Goal: Navigation & Orientation: Find specific page/section

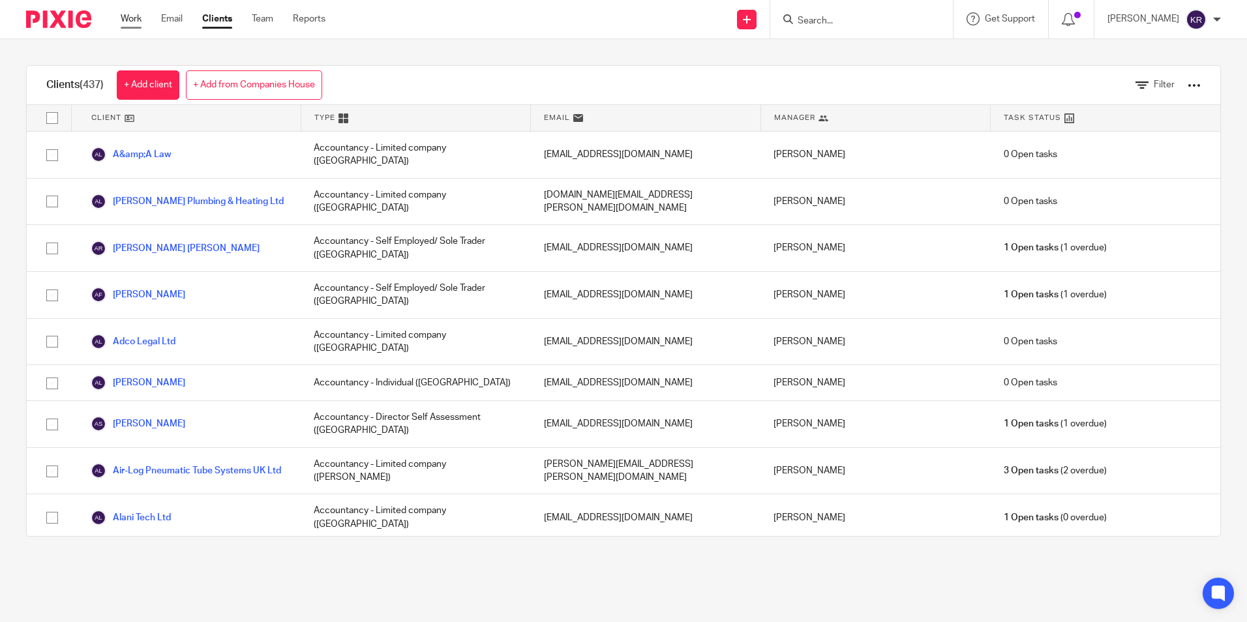
click at [137, 17] on link "Work" at bounding box center [131, 18] width 21 height 13
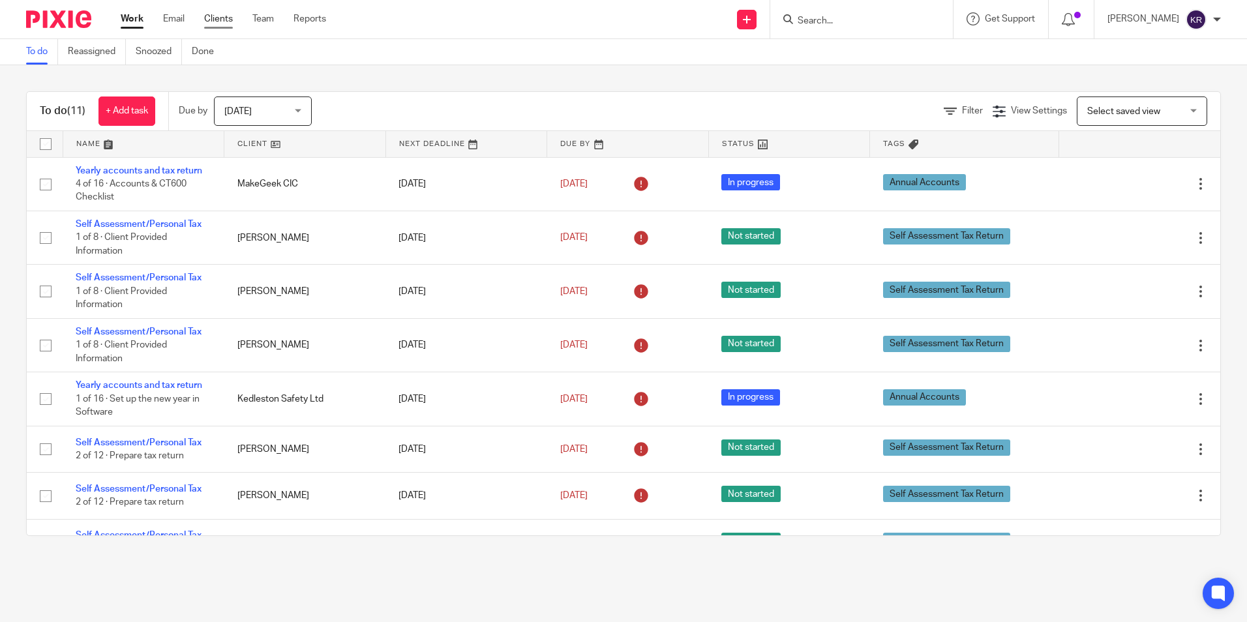
click at [230, 16] on link "Clients" at bounding box center [218, 18] width 29 height 13
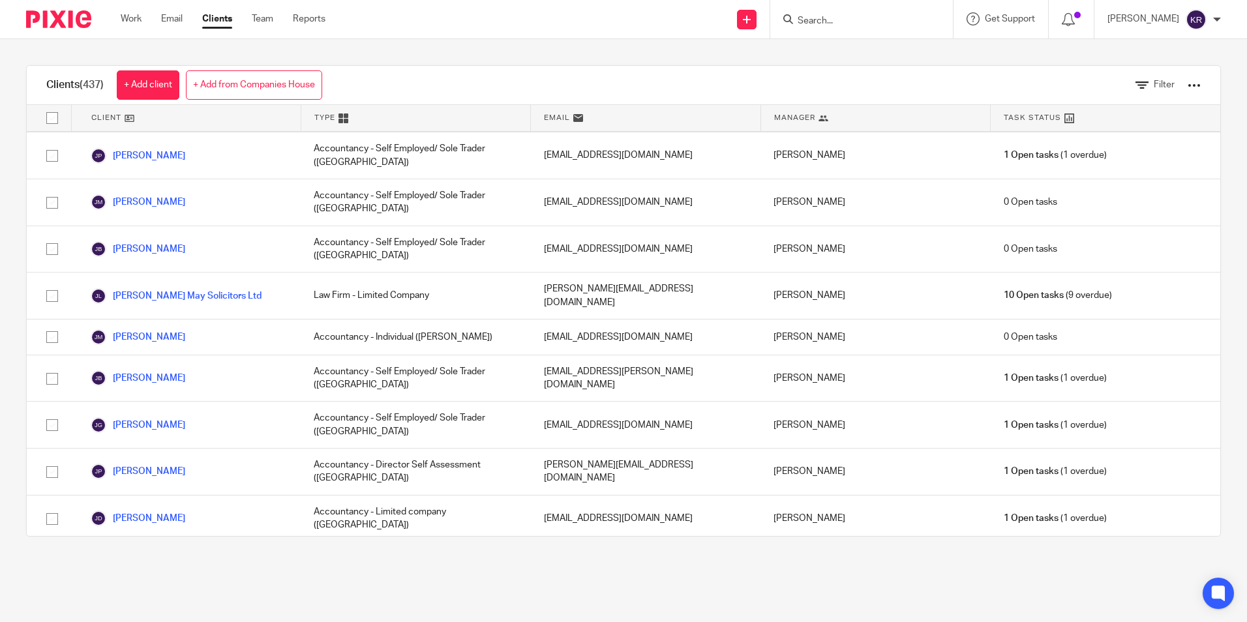
scroll to position [8481, 0]
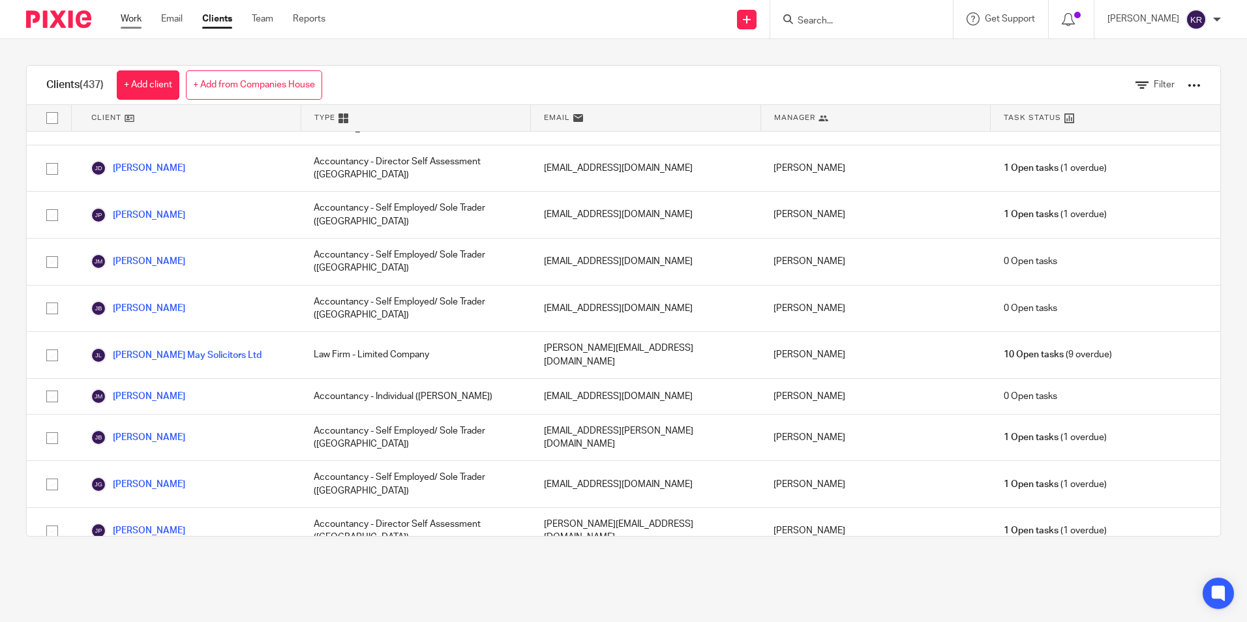
click at [122, 18] on div "Work Email Clients Team Reports Work Email Clients Team Reports Settings" at bounding box center [226, 19] width 237 height 38
click at [131, 18] on link "Work" at bounding box center [131, 18] width 21 height 13
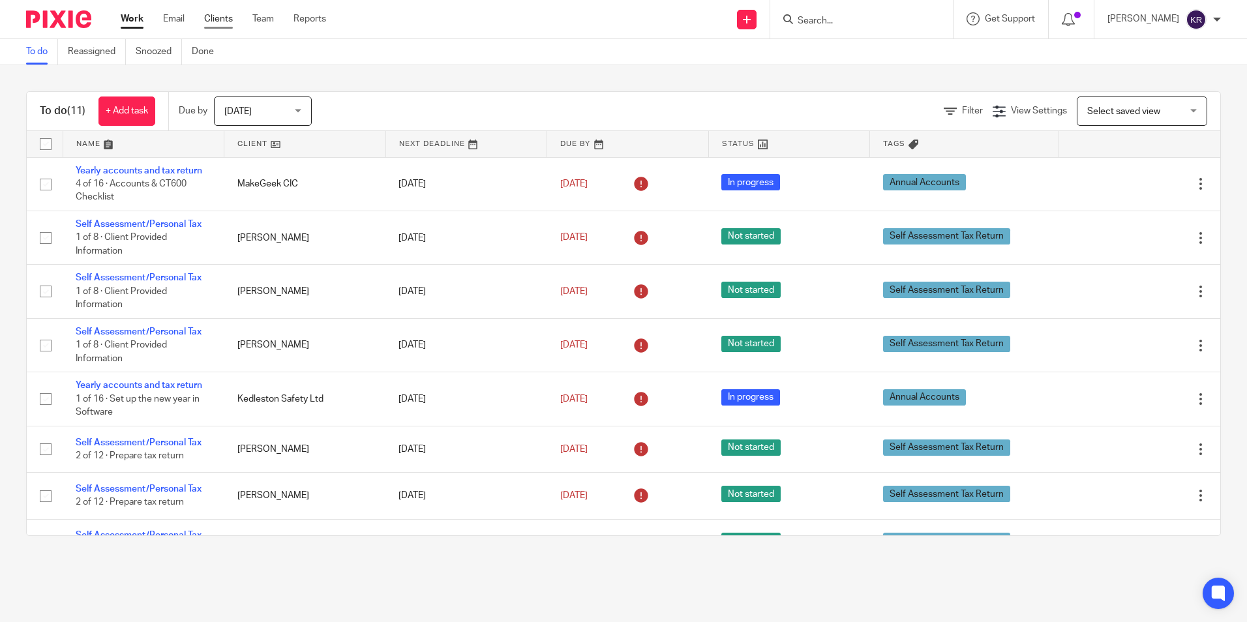
click at [224, 18] on link "Clients" at bounding box center [218, 18] width 29 height 13
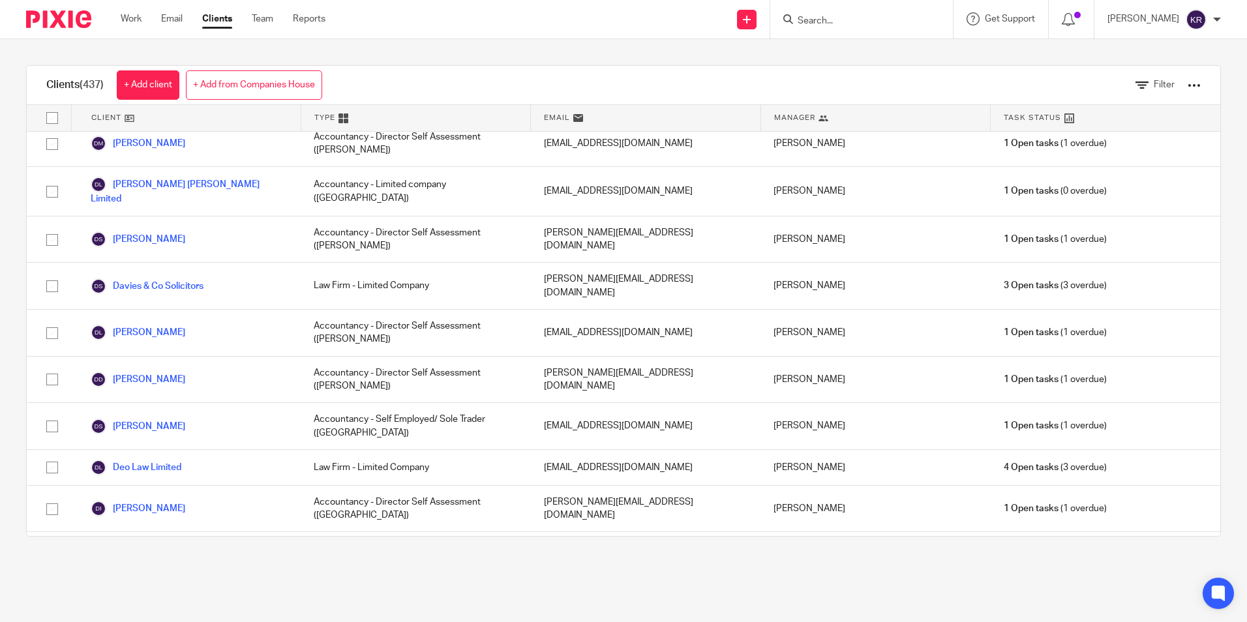
scroll to position [4567, 0]
